Goal: Task Accomplishment & Management: Use online tool/utility

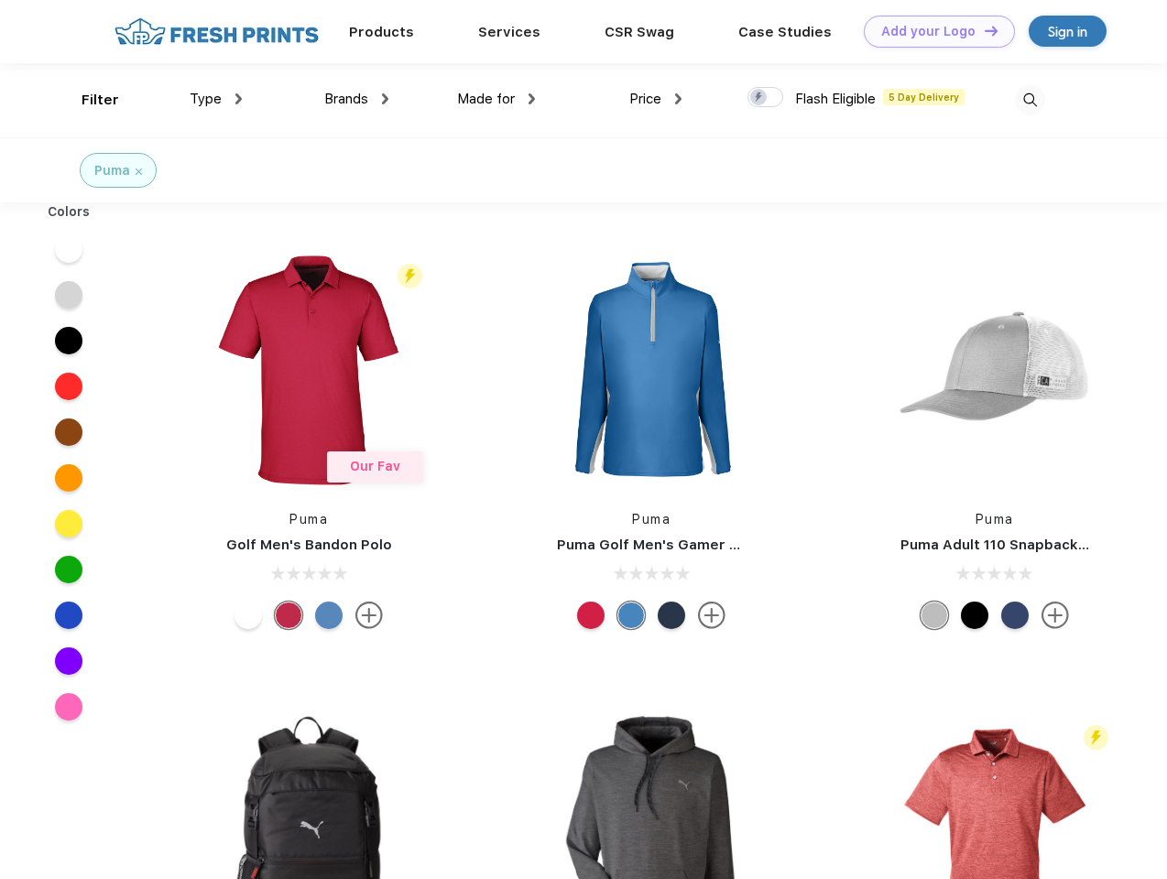
click at [932, 31] on link "Add your Logo Design Tool" at bounding box center [939, 32] width 151 height 32
click at [0, 0] on div "Design Tool" at bounding box center [0, 0] width 0 height 0
click at [983, 30] on link "Add your Logo Design Tool" at bounding box center [939, 32] width 151 height 32
click at [88, 100] on div "Filter" at bounding box center [101, 100] width 38 height 21
click at [216, 99] on span "Type" at bounding box center [206, 99] width 32 height 16
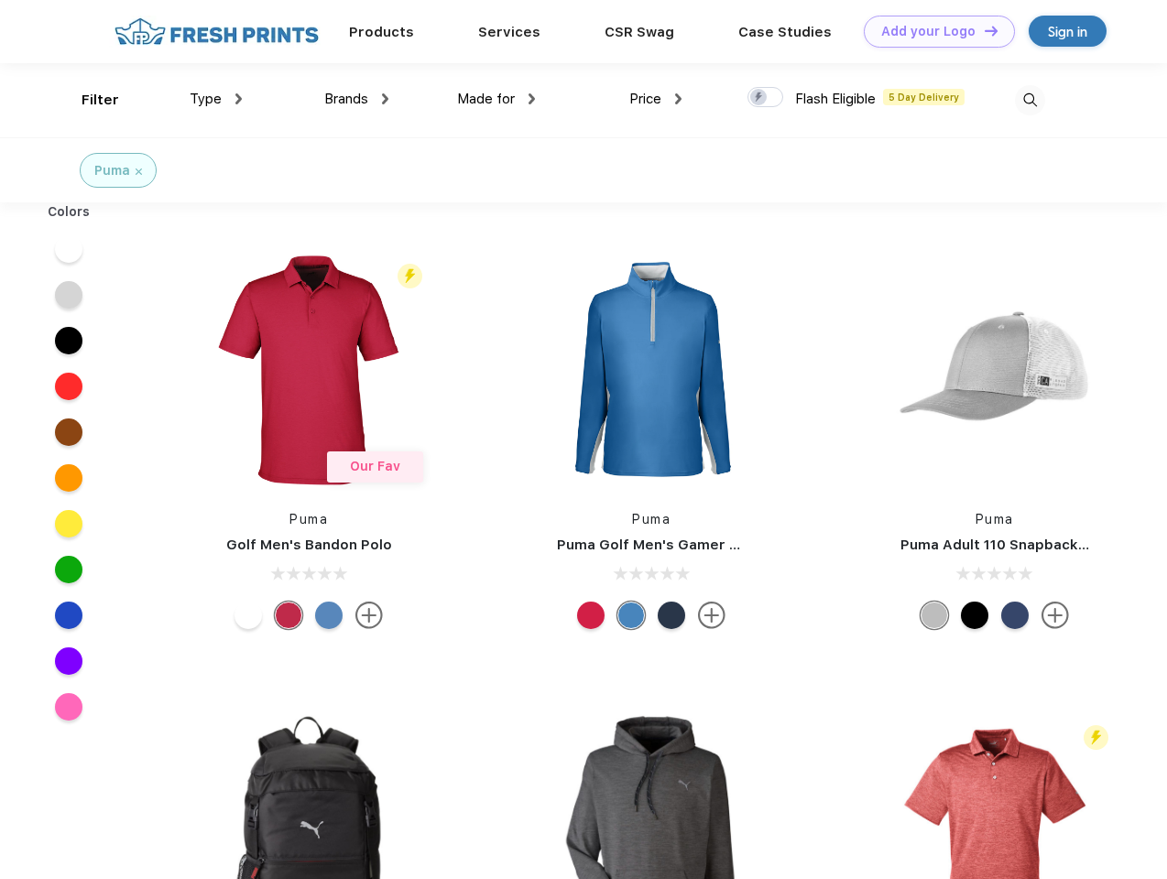
click at [356, 99] on span "Brands" at bounding box center [346, 99] width 44 height 16
click at [496, 99] on span "Made for" at bounding box center [486, 99] width 58 height 16
click at [656, 99] on span "Price" at bounding box center [645, 99] width 32 height 16
click at [766, 98] on div at bounding box center [765, 97] width 36 height 20
click at [759, 98] on input "checkbox" at bounding box center [753, 92] width 12 height 12
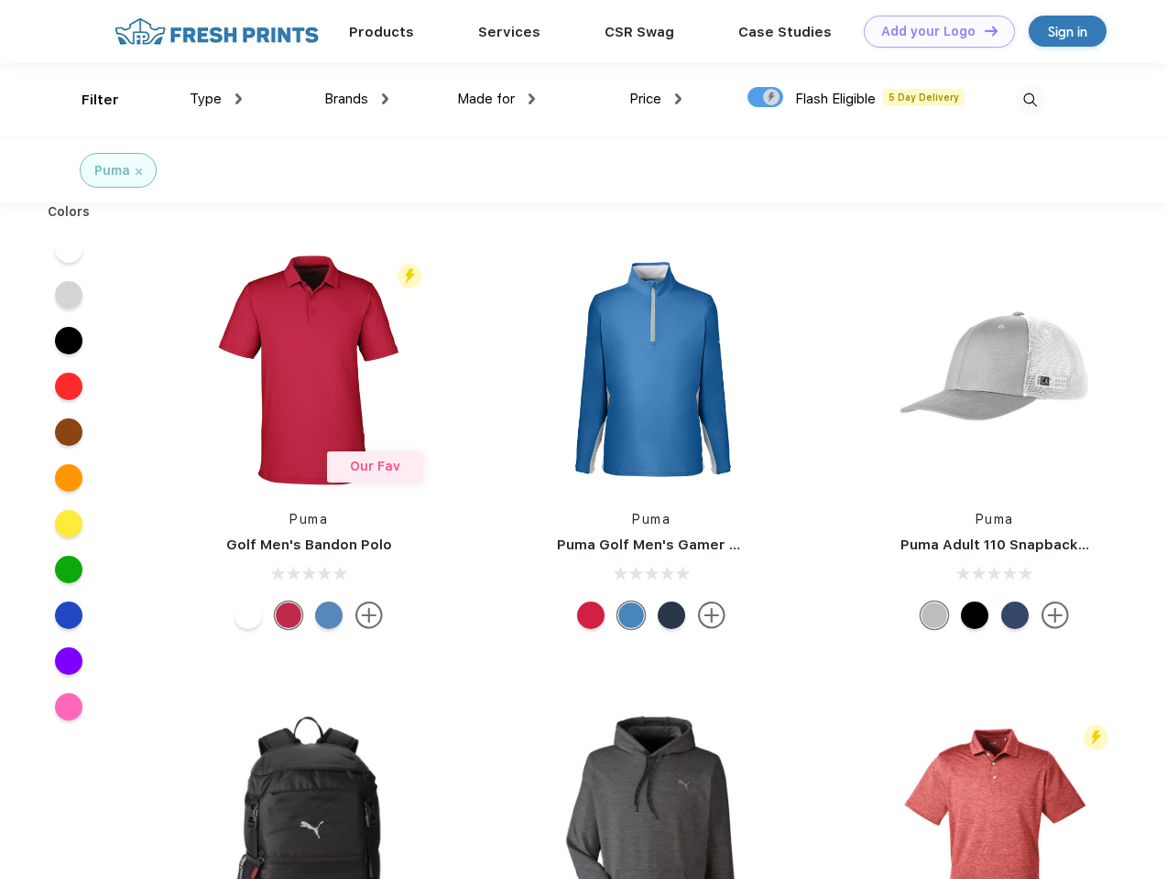
click at [1030, 100] on img at bounding box center [1030, 100] width 30 height 30
